Goal: Contribute content

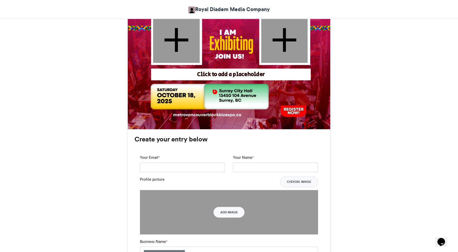
scroll to position [270, 0]
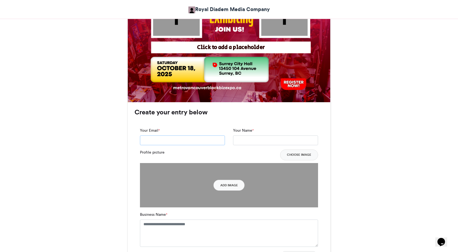
click at [160, 140] on input "Your Email *" at bounding box center [182, 141] width 85 height 10
click at [346, 135] on div "BlackBiz Expo 2025 Exhibitors Royal Diadem Media Company [DATE] 98 Views 27 Ent…" at bounding box center [229, 195] width 308 height 759
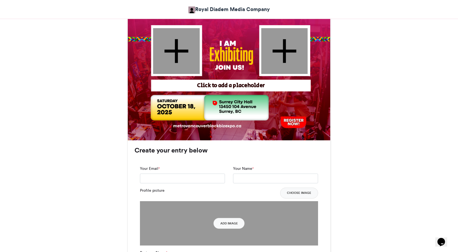
scroll to position [216, 0]
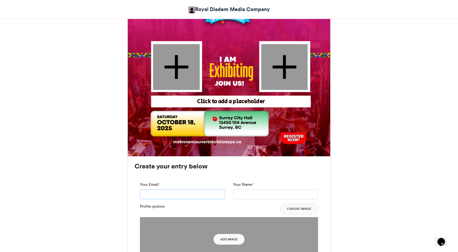
click at [149, 193] on input "Your Email *" at bounding box center [182, 195] width 85 height 10
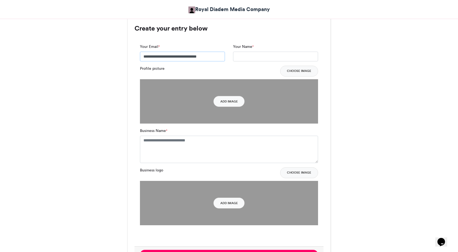
scroll to position [352, 0]
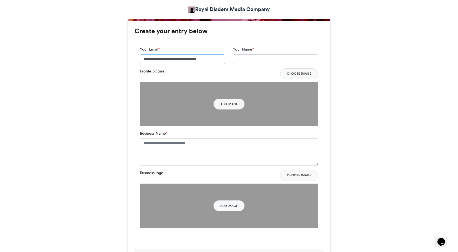
drag, startPoint x: 207, startPoint y: 59, endPoint x: 136, endPoint y: 59, distance: 71.4
click at [136, 59] on div "**********" at bounding box center [182, 58] width 93 height 22
type input "**********"
click at [266, 60] on input "Your Name *" at bounding box center [275, 59] width 85 height 10
type input "**********"
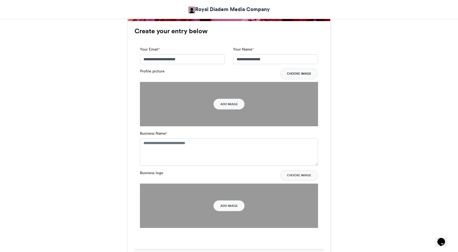
click at [301, 73] on button "Choose Image" at bounding box center [299, 73] width 38 height 11
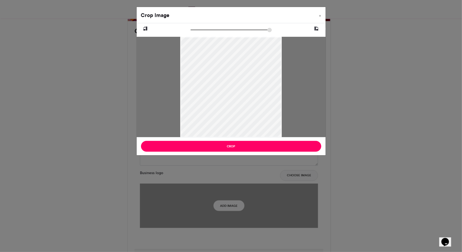
drag, startPoint x: 271, startPoint y: 75, endPoint x: 267, endPoint y: 82, distance: 7.4
click at [267, 82] on div at bounding box center [231, 93] width 102 height 119
click at [275, 80] on div at bounding box center [231, 94] width 102 height 119
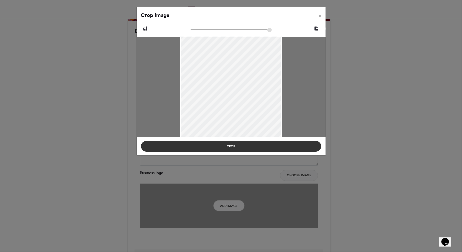
click at [275, 146] on button "Crop" at bounding box center [231, 146] width 180 height 11
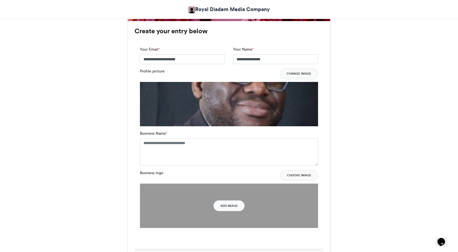
click at [302, 110] on img at bounding box center [229, 170] width 178 height 176
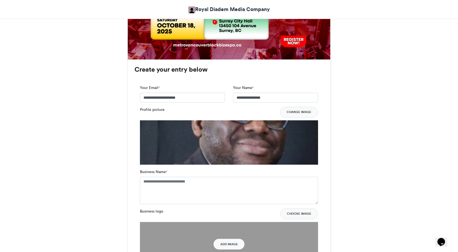
scroll to position [325, 0]
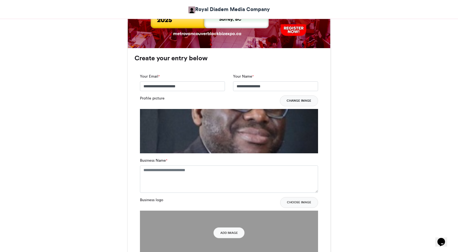
click at [299, 99] on button "Change Image" at bounding box center [299, 100] width 38 height 11
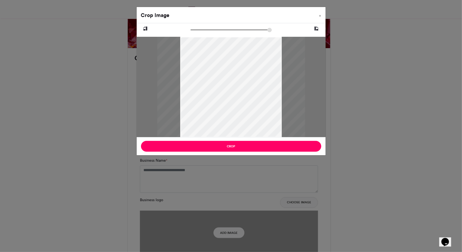
drag, startPoint x: 192, startPoint y: 29, endPoint x: 253, endPoint y: 30, distance: 60.9
type input "******"
click at [253, 30] on input "zoom" at bounding box center [230, 29] width 81 height 5
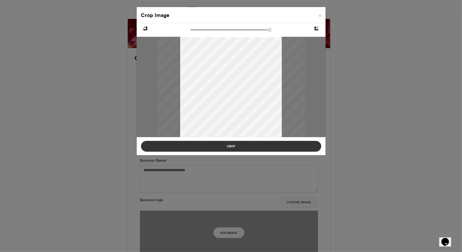
click at [242, 146] on button "Crop" at bounding box center [231, 146] width 180 height 11
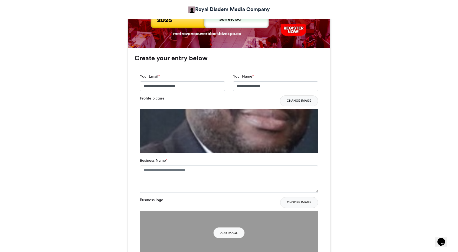
click at [296, 100] on button "Change Image" at bounding box center [299, 100] width 38 height 11
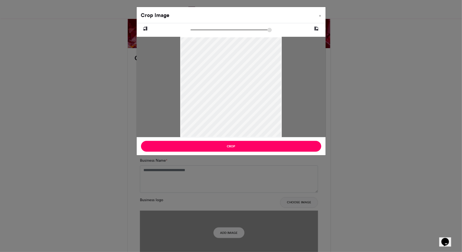
drag, startPoint x: 197, startPoint y: 66, endPoint x: 194, endPoint y: 94, distance: 27.7
click at [194, 94] on div at bounding box center [231, 96] width 102 height 119
click at [321, 16] on span "×" at bounding box center [320, 15] width 2 height 3
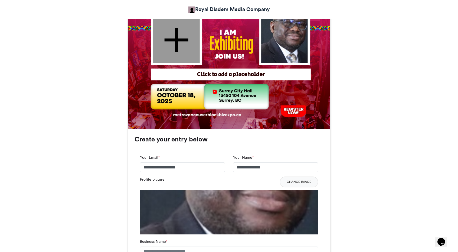
scroll to position [216, 0]
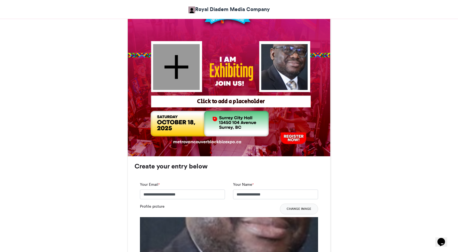
click at [287, 67] on div at bounding box center [284, 67] width 46 height 46
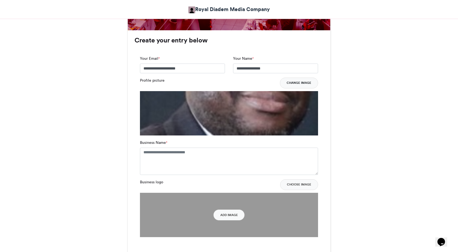
scroll to position [352, 0]
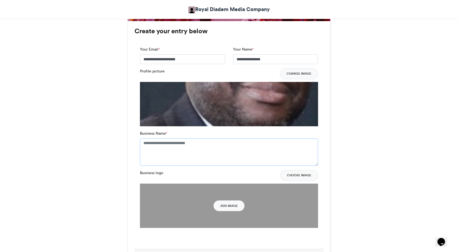
click at [149, 146] on textarea "Business Name *" at bounding box center [229, 151] width 178 height 27
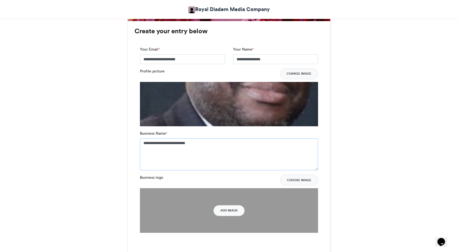
click at [258, 154] on textarea "**********" at bounding box center [229, 154] width 178 height 32
type textarea "**********"
click at [231, 211] on button "Add Image" at bounding box center [228, 210] width 31 height 11
click at [302, 180] on button "Choose Image" at bounding box center [299, 180] width 38 height 11
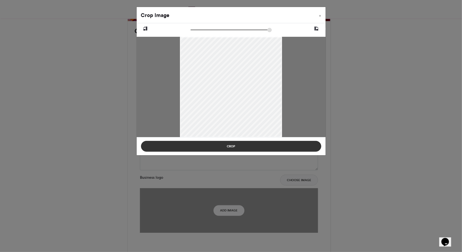
click at [262, 148] on button "Crop" at bounding box center [231, 146] width 180 height 11
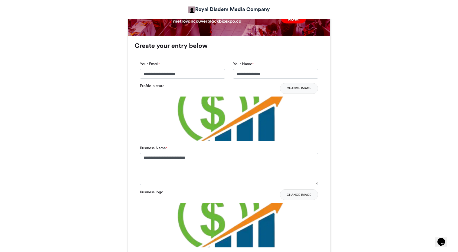
scroll to position [325, 0]
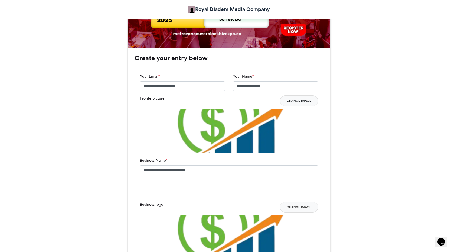
click at [299, 100] on button "Change Image" at bounding box center [299, 100] width 38 height 11
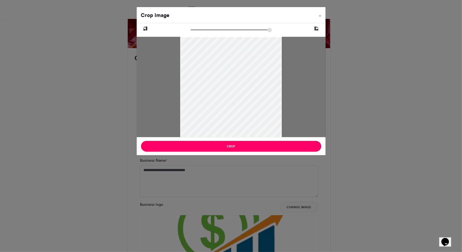
drag, startPoint x: 278, startPoint y: 92, endPoint x: 279, endPoint y: 101, distance: 9.8
click at [279, 101] on div at bounding box center [231, 94] width 102 height 119
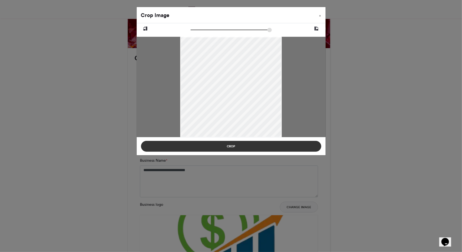
click at [249, 145] on button "Crop" at bounding box center [231, 146] width 180 height 11
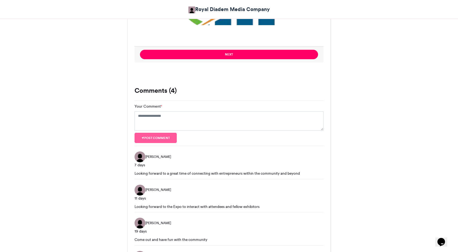
scroll to position [568, 0]
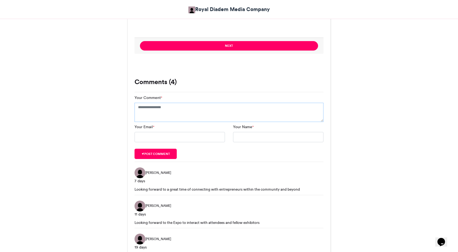
click at [155, 112] on textarea "Your Comment *" at bounding box center [228, 112] width 189 height 19
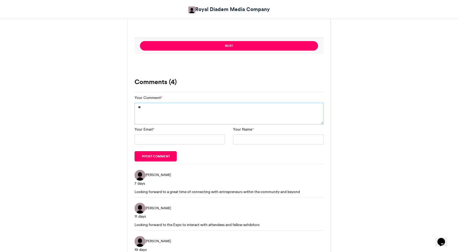
type textarea "*"
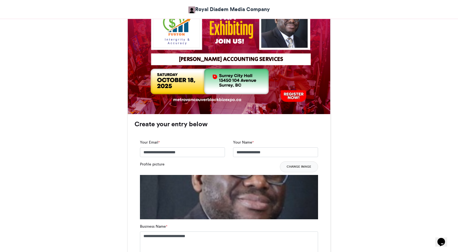
scroll to position [270, 0]
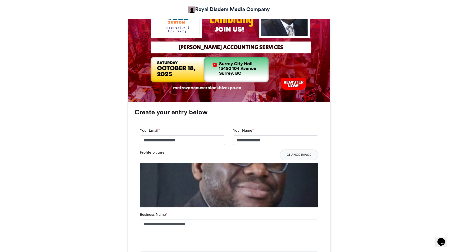
type textarea "**********"
drag, startPoint x: 186, startPoint y: 140, endPoint x: 140, endPoint y: 141, distance: 46.5
click at [140, 141] on input "**********" at bounding box center [182, 141] width 85 height 10
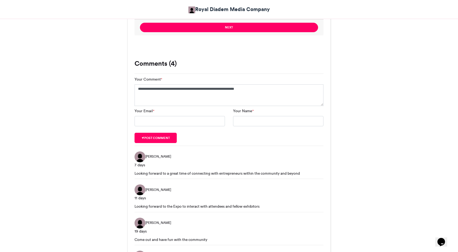
scroll to position [595, 0]
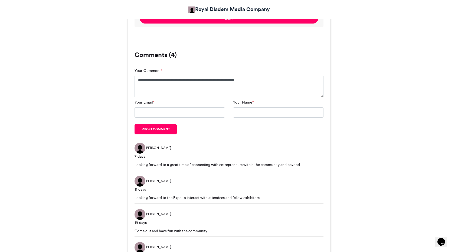
type input "**********"
paste input "**********"
type input "**********"
click at [260, 110] on input "Your Name *" at bounding box center [278, 112] width 90 height 10
type input "******"
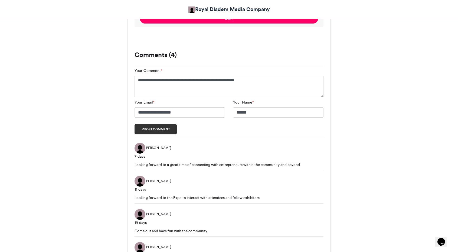
click at [161, 129] on button "Post comment" at bounding box center [155, 129] width 42 height 10
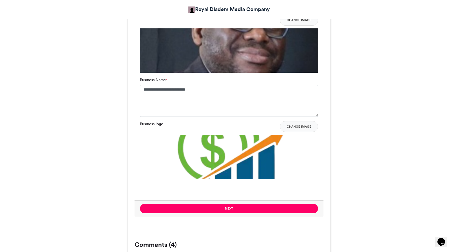
scroll to position [406, 0]
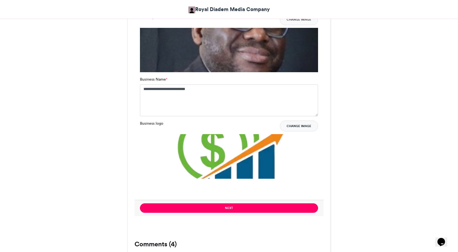
click at [305, 127] on button "Change Image" at bounding box center [299, 126] width 38 height 11
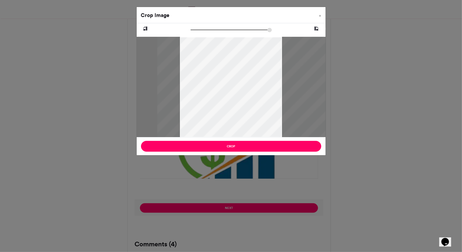
drag, startPoint x: 206, startPoint y: 78, endPoint x: 224, endPoint y: 84, distance: 18.8
click at [224, 84] on div at bounding box center [246, 87] width 178 height 101
type input "******"
drag, startPoint x: 193, startPoint y: 29, endPoint x: 151, endPoint y: 31, distance: 41.4
click at [190, 31] on input "zoom" at bounding box center [230, 29] width 81 height 5
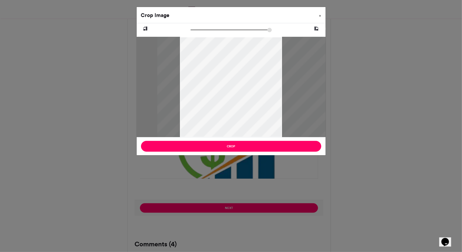
click at [320, 16] on span "×" at bounding box center [320, 15] width 2 height 3
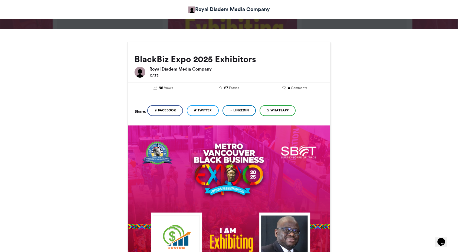
scroll to position [40, 0]
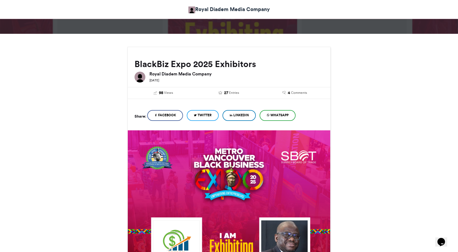
click at [280, 114] on span "WhatsApp" at bounding box center [279, 115] width 18 height 5
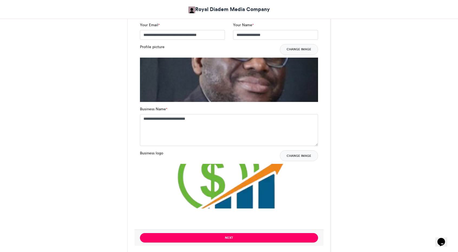
scroll to position [283, 0]
